Goal: Task Accomplishment & Management: Use online tool/utility

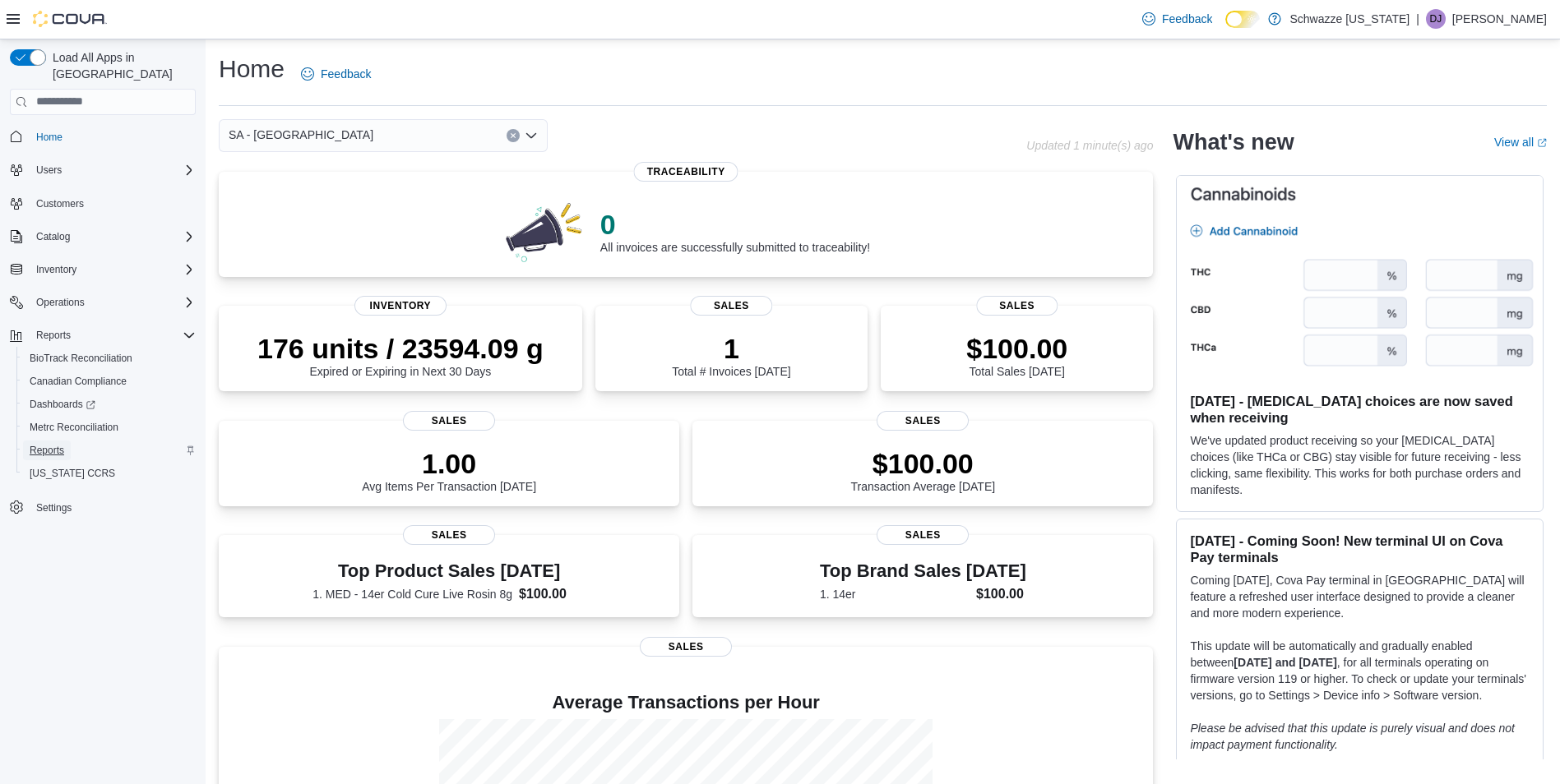
click at [57, 444] on span "Reports" at bounding box center [47, 449] width 35 height 13
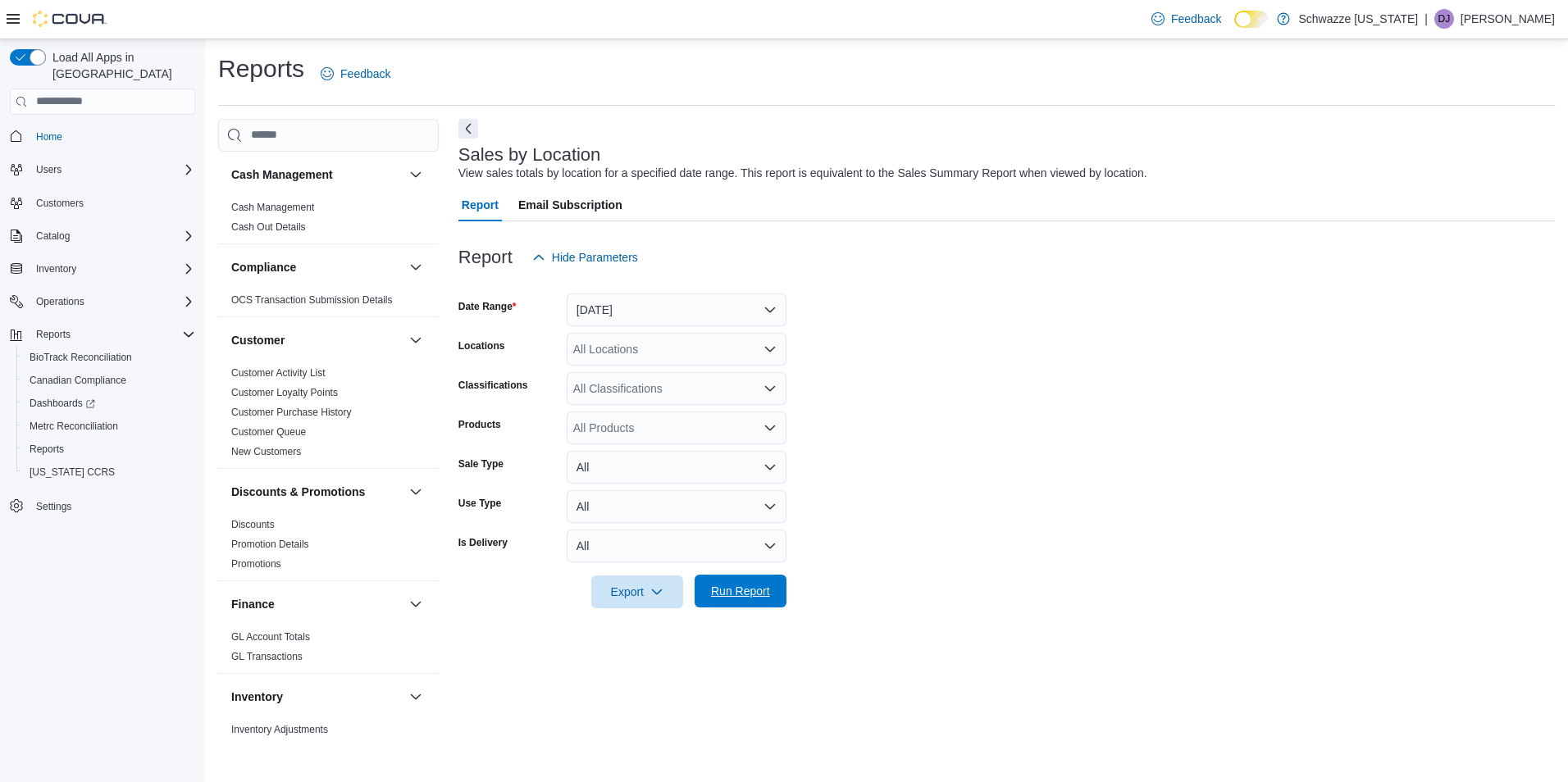
click at [730, 597] on span "Run Report" at bounding box center [741, 590] width 59 height 16
